Goal: Transaction & Acquisition: Book appointment/travel/reservation

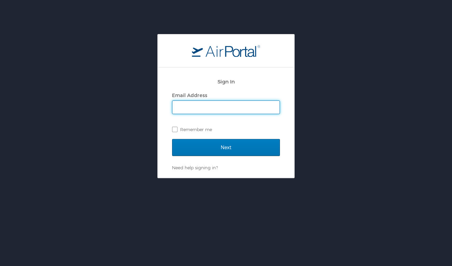
click at [189, 110] on input "Email Address" at bounding box center [225, 107] width 107 height 13
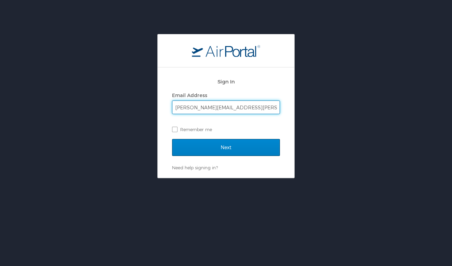
type input "lyman.currier@usskiandsnowboard.org"
click at [220, 150] on input "Next" at bounding box center [226, 147] width 108 height 17
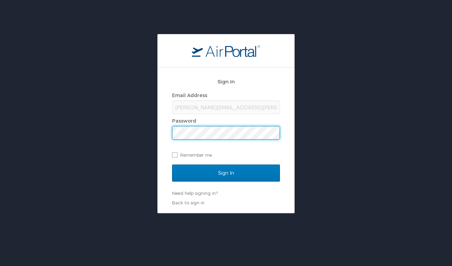
click at [226, 173] on input "Sign In" at bounding box center [226, 173] width 108 height 17
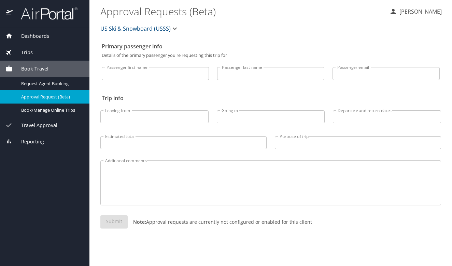
click at [30, 51] on span "Trips" at bounding box center [23, 53] width 20 height 8
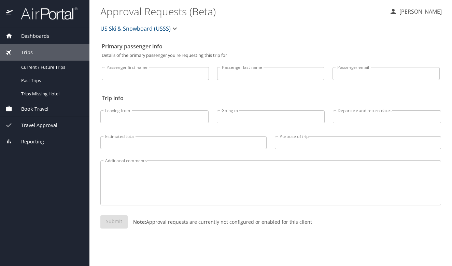
click at [33, 108] on span "Book Travel" at bounding box center [31, 109] width 36 height 8
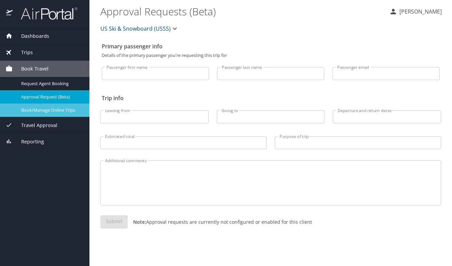
click at [54, 111] on span "Book/Manage Online Trips" at bounding box center [51, 110] width 60 height 6
